Goal: Task Accomplishment & Management: Use online tool/utility

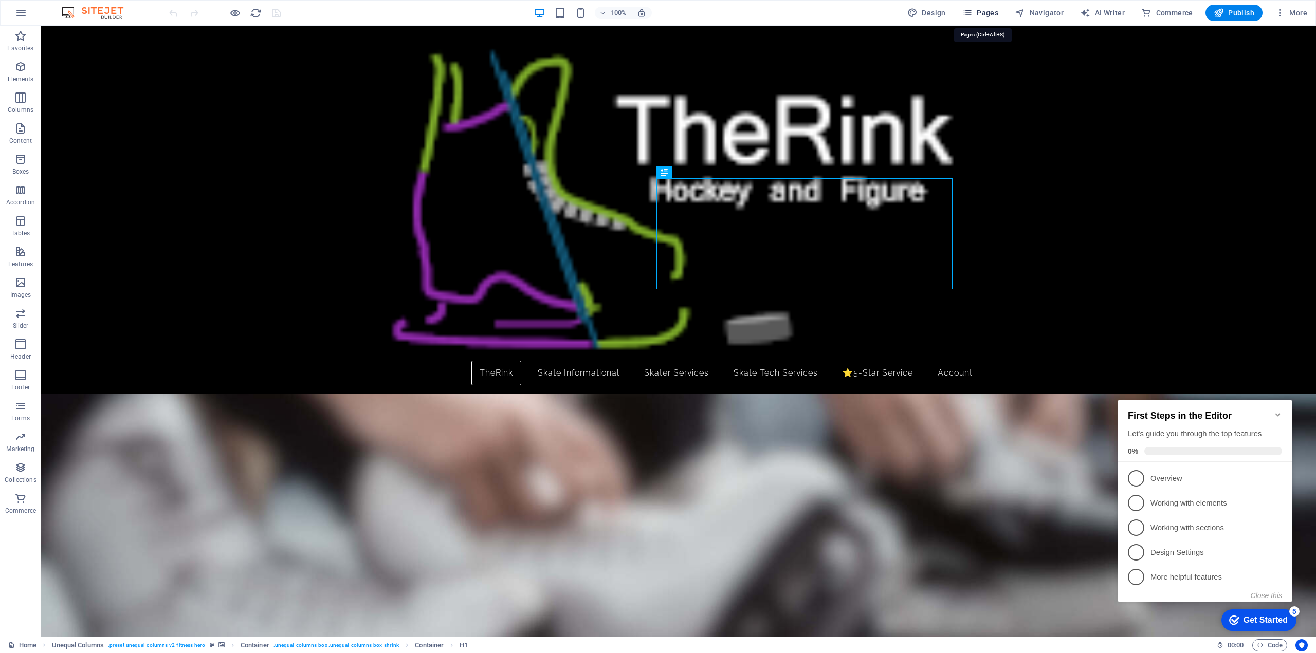
click at [971, 9] on icon "button" at bounding box center [967, 13] width 10 height 10
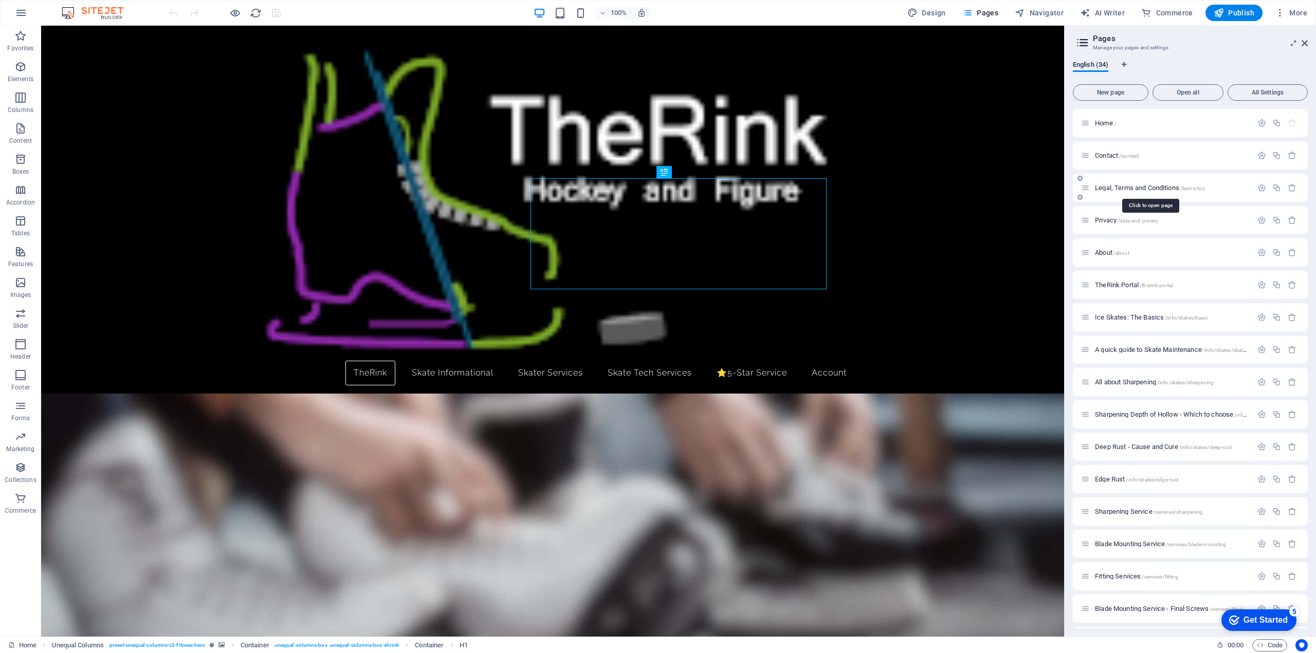
click at [1135, 187] on span "Legal, Terms and Conditions /terms/tos" at bounding box center [1150, 188] width 110 height 8
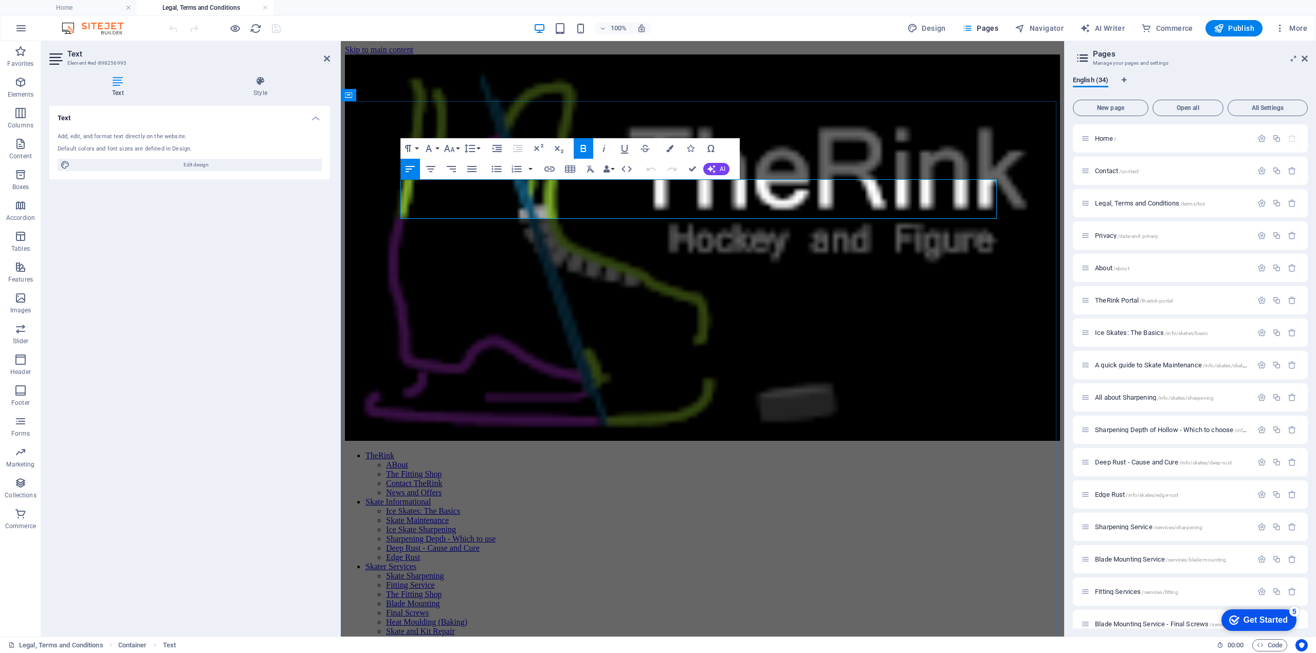
click at [1233, 29] on span "Publish" at bounding box center [1233, 28] width 41 height 10
